Goal: Information Seeking & Learning: Learn about a topic

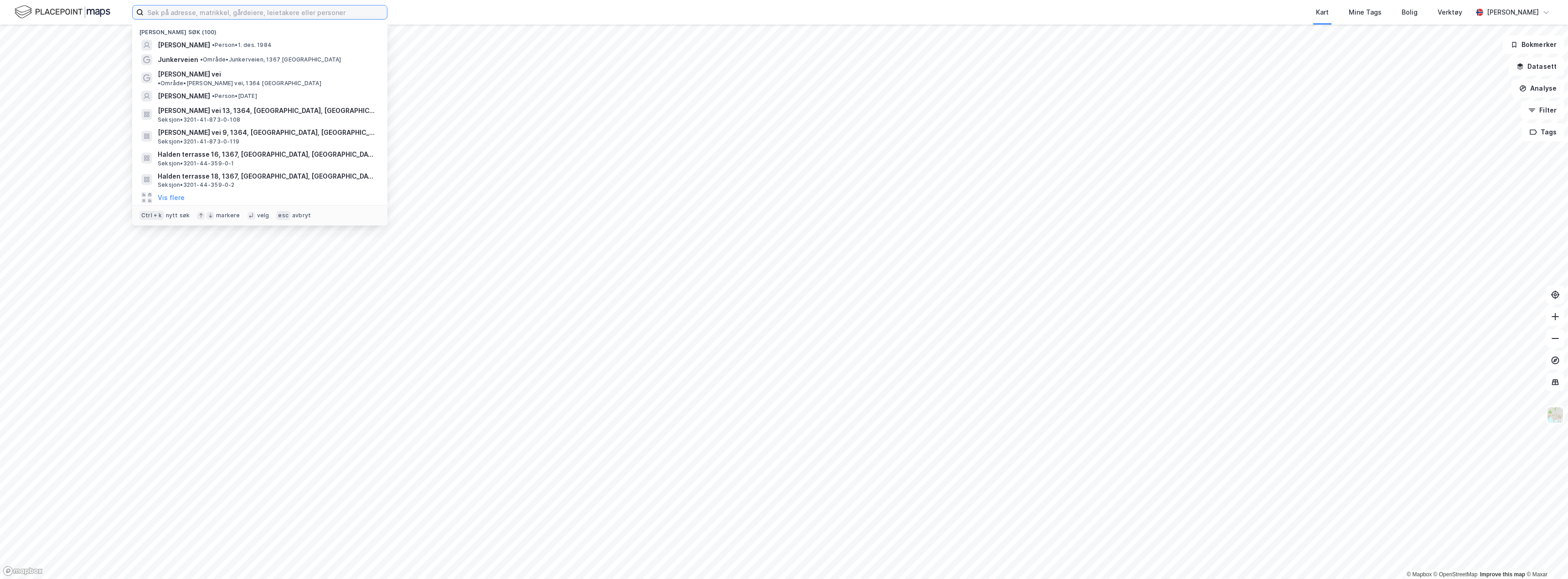
click at [241, 15] on input at bounding box center [265, 12] width 243 height 14
click at [180, 193] on button "Vis flere" at bounding box center [171, 198] width 27 height 11
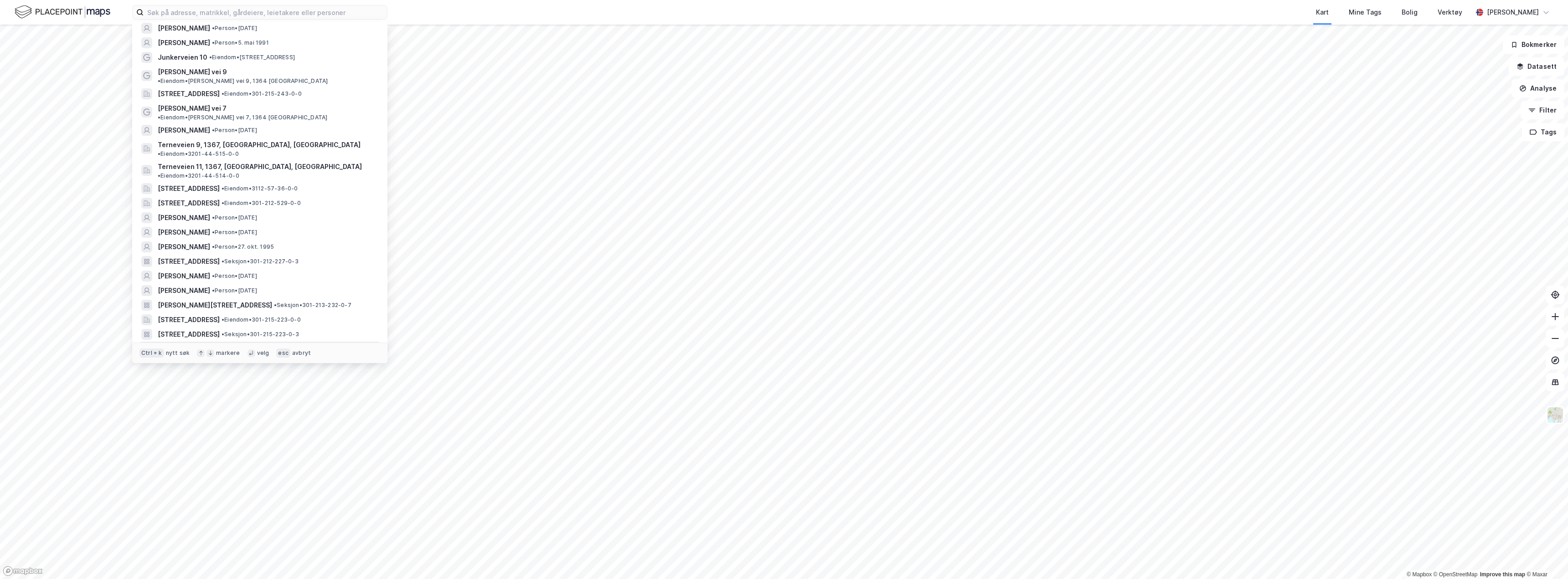
scroll to position [319, 0]
click at [342, 64] on div "[PERSON_NAME] vei 9 • Eiendom • [PERSON_NAME] vei 9, 1364 [GEOGRAPHIC_DATA]" at bounding box center [268, 72] width 221 height 18
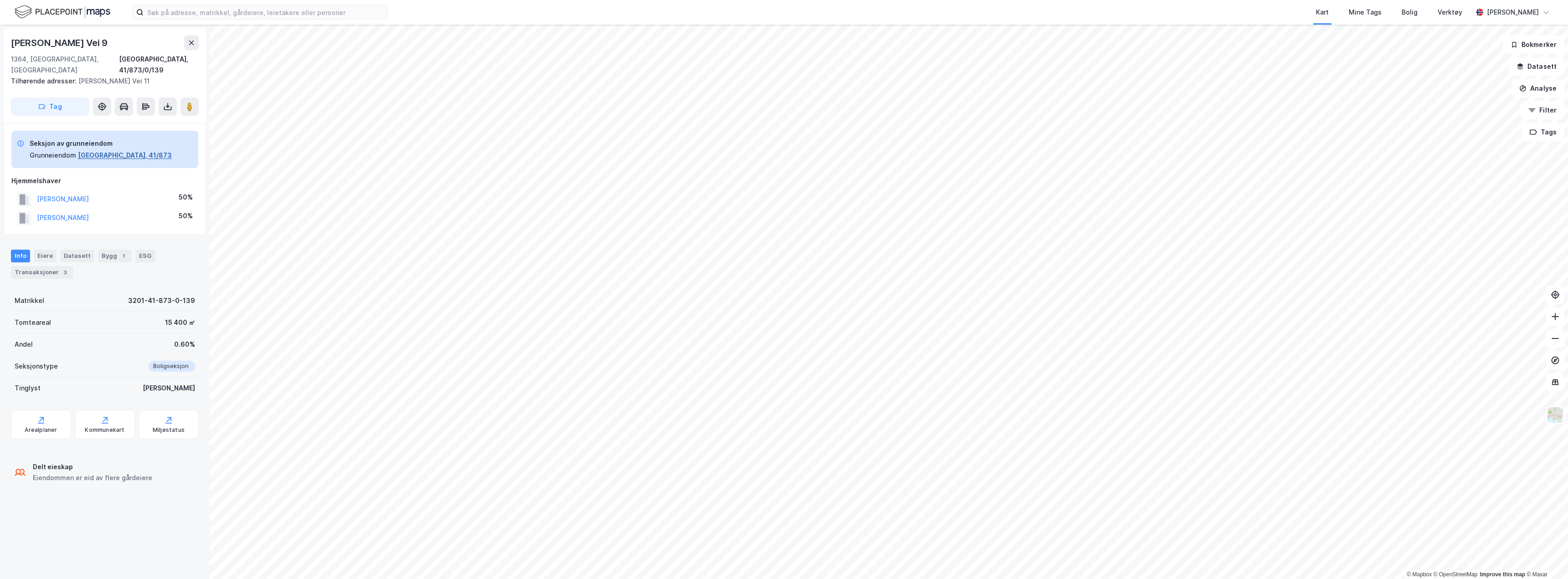
click at [112, 150] on button "[GEOGRAPHIC_DATA], 41/873" at bounding box center [124, 155] width 94 height 11
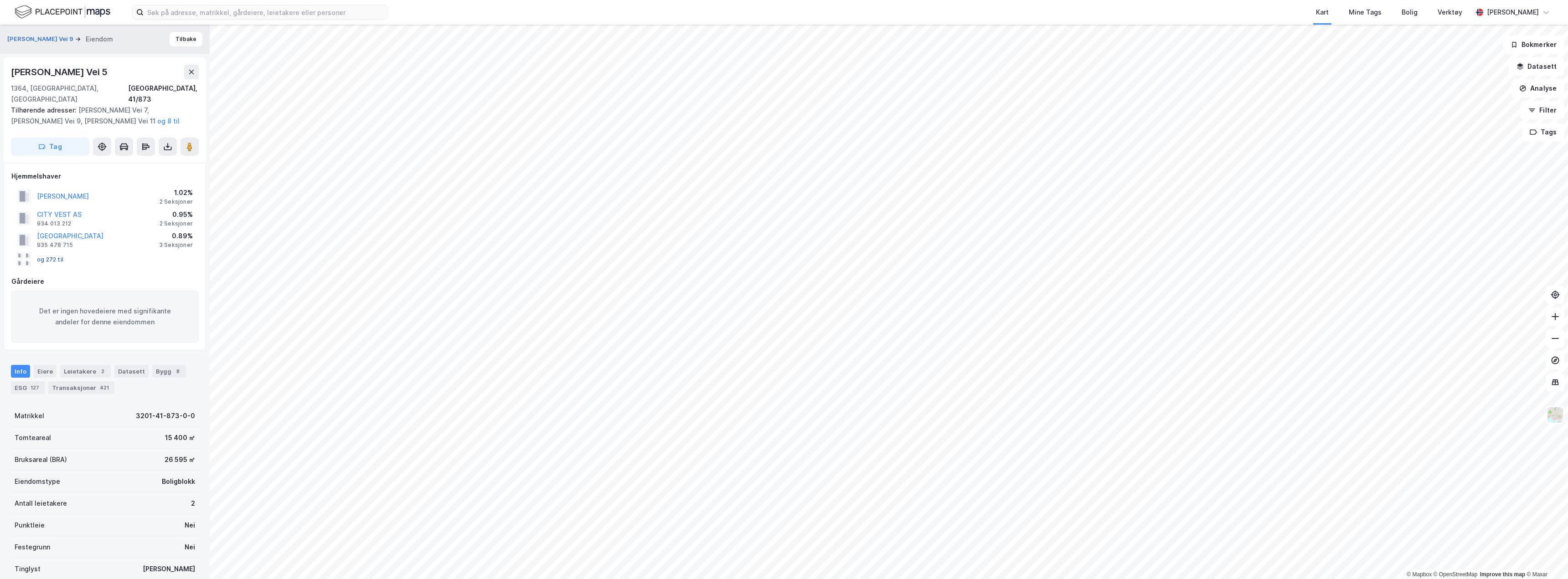
click at [0, 0] on button "og 272 til" at bounding box center [0, 0] width 0 height 0
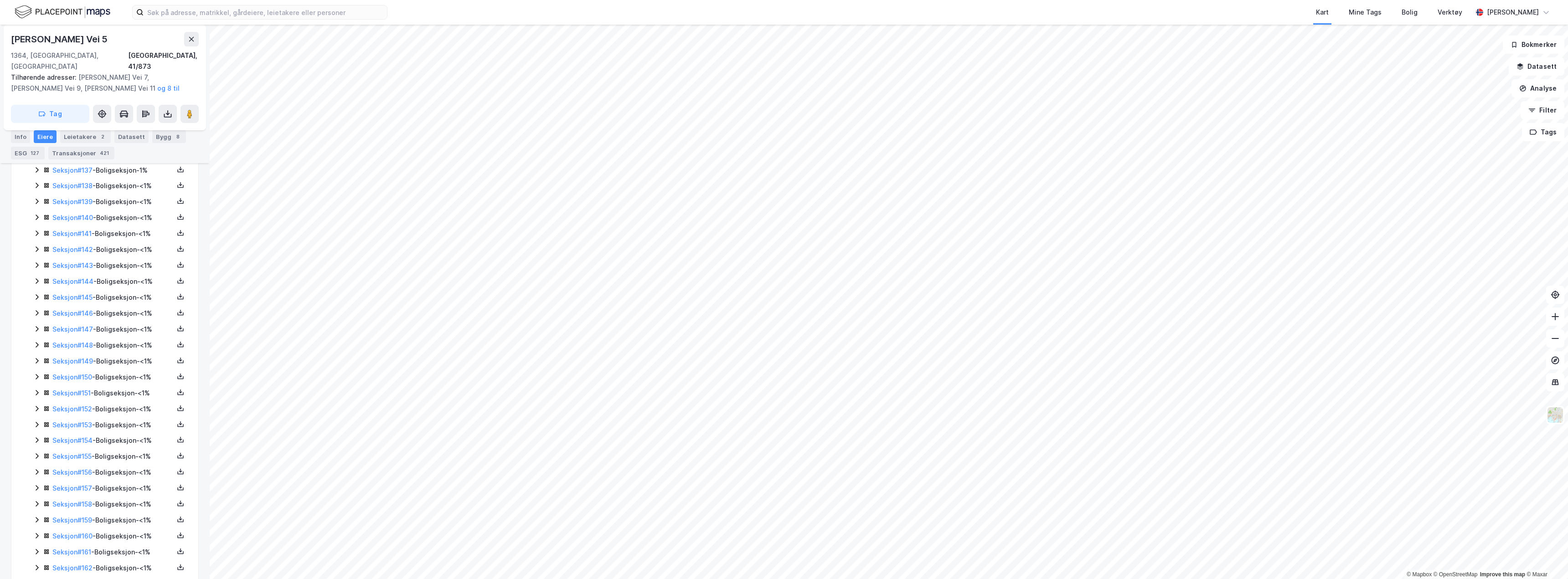
scroll to position [2277, 0]
click at [72, 253] on link "Seksjon # 131" at bounding box center [72, 257] width 39 height 8
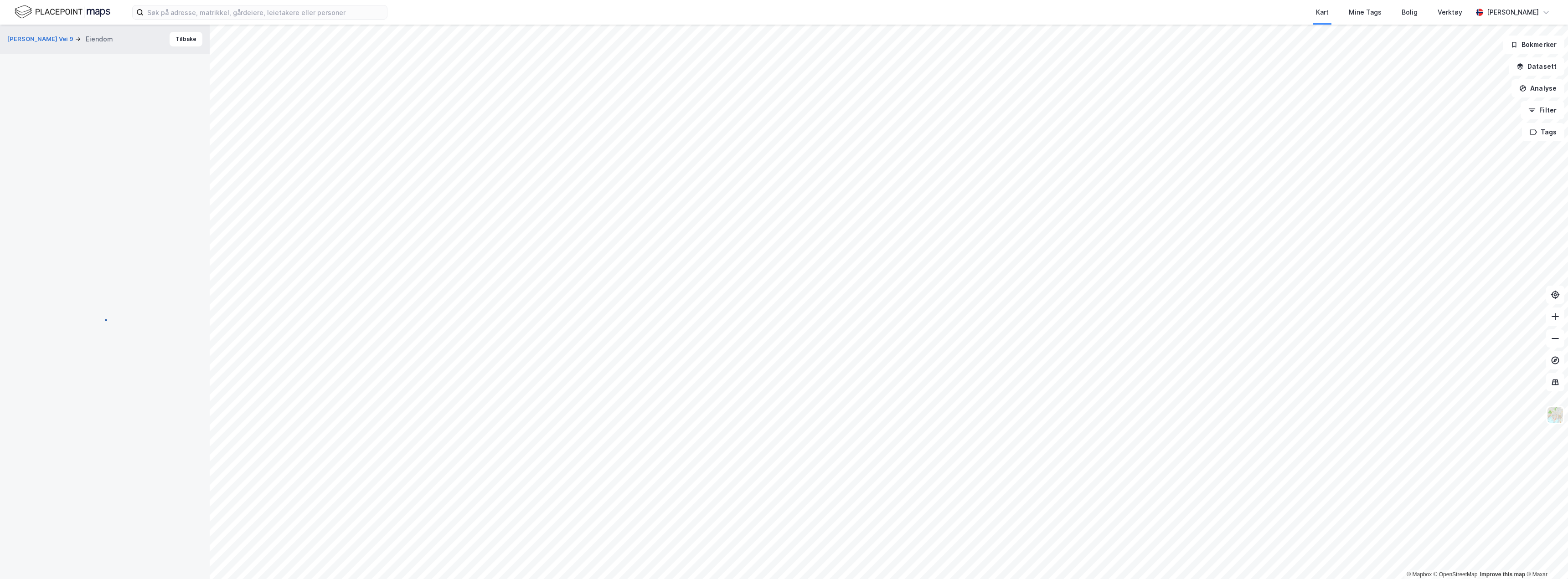
scroll to position [2277, 0]
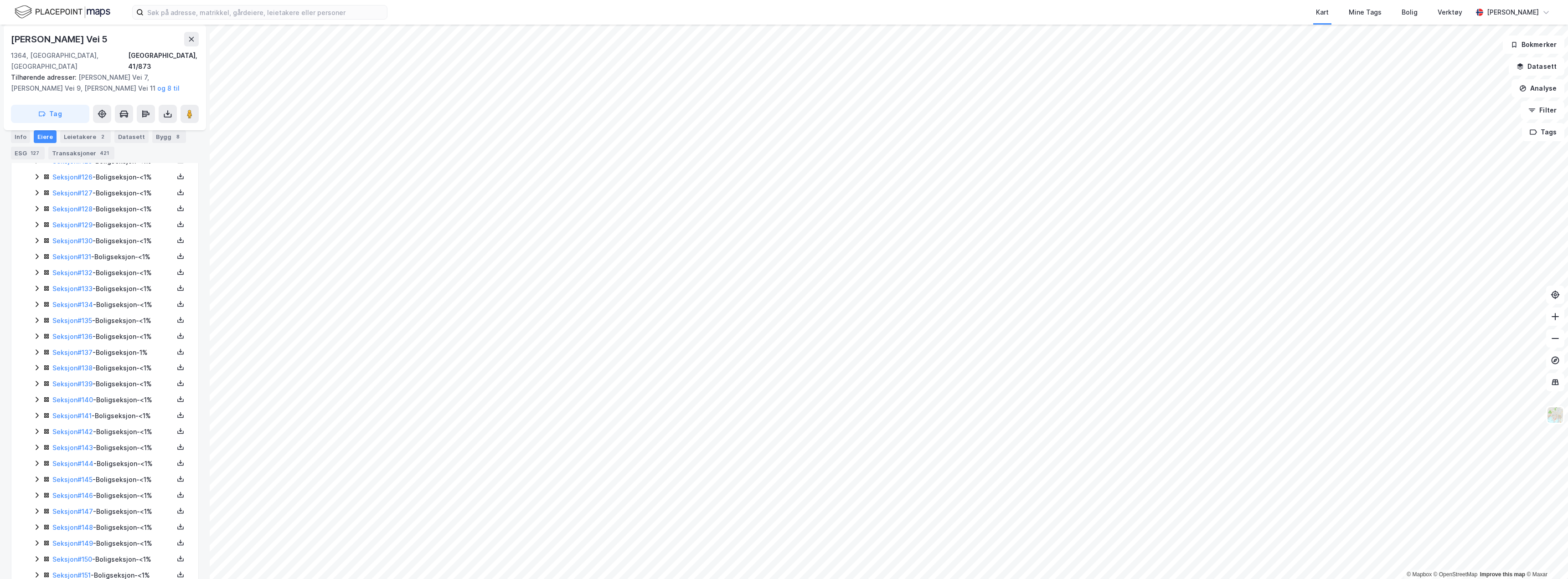
click at [37, 475] on icon at bounding box center [37, 479] width 7 height 7
click at [37, 444] on icon at bounding box center [37, 447] width 7 height 7
click at [36, 449] on icon at bounding box center [37, 452] width 7 height 7
click at [35, 495] on icon at bounding box center [37, 499] width 7 height 7
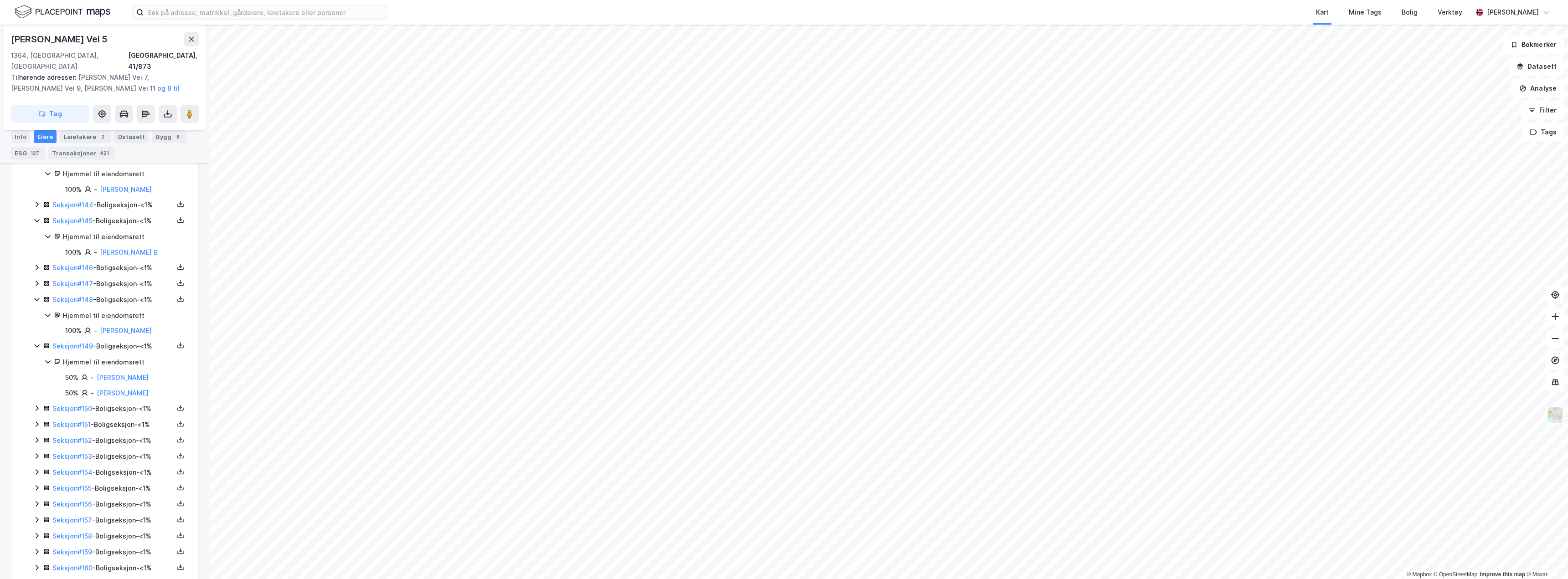
scroll to position [2642, 0]
click at [37, 505] on icon at bounding box center [37, 508] width 7 height 7
